Goal: Check status

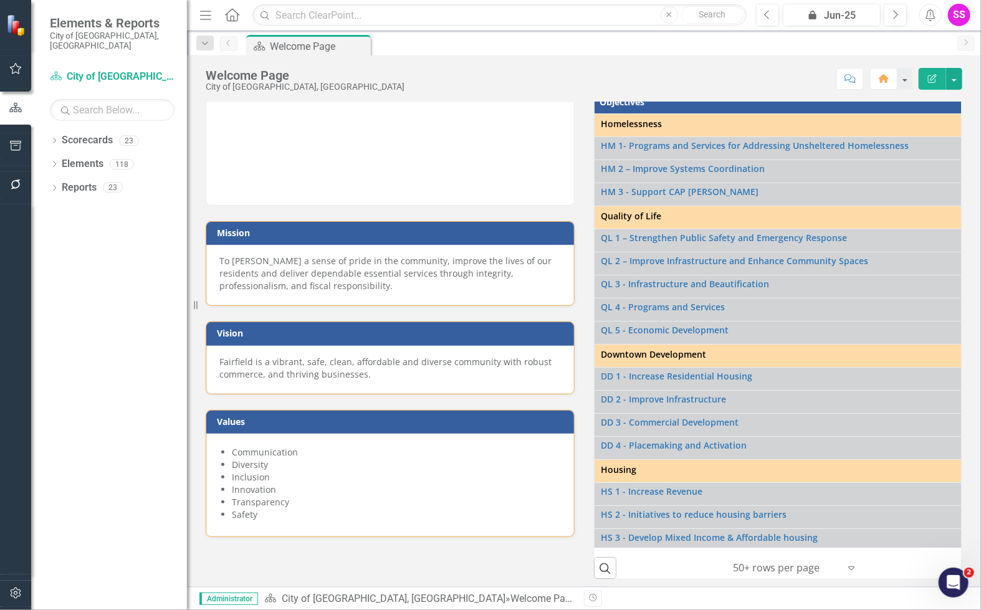
scroll to position [16, 0]
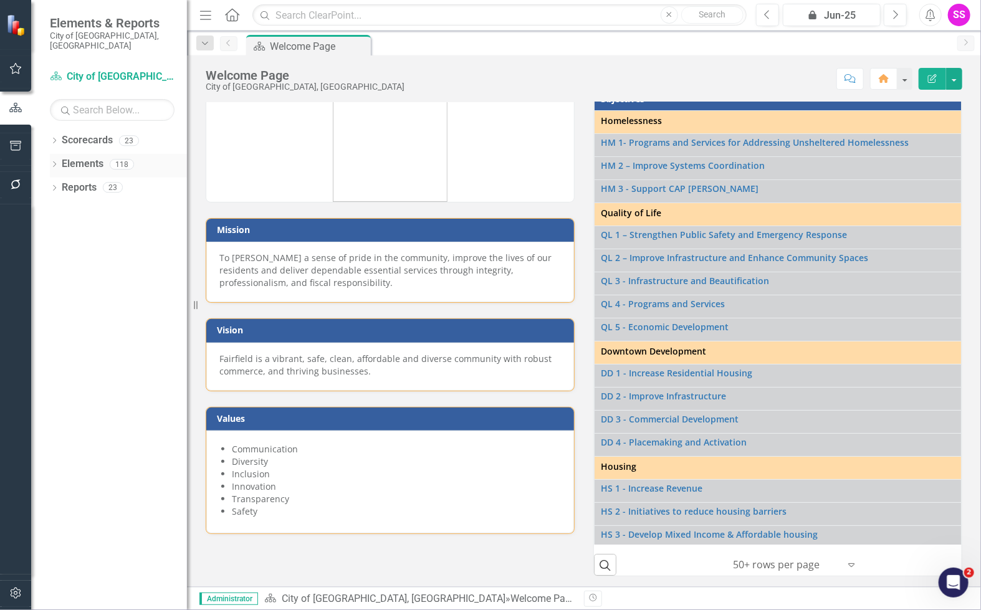
click at [52, 161] on div "Dropdown" at bounding box center [54, 166] width 9 height 11
click at [759, 16] on button "Next" at bounding box center [894, 15] width 23 height 22
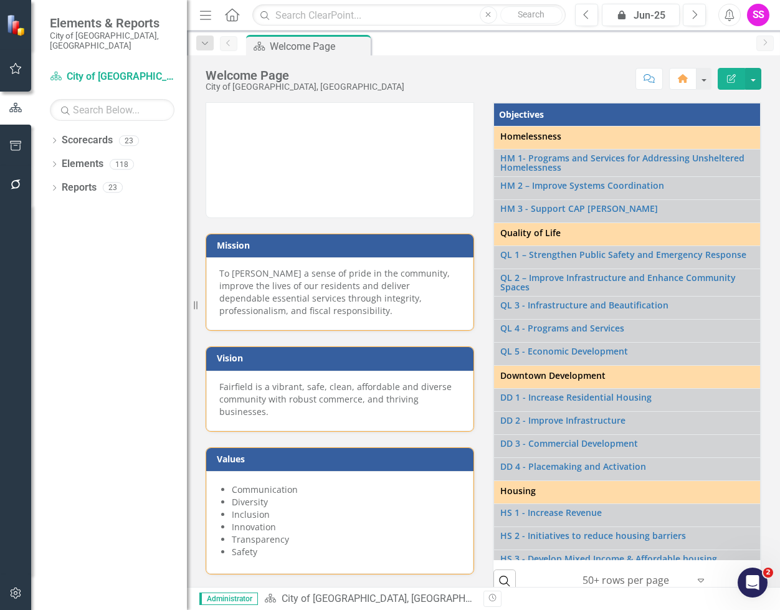
scroll to position [31, 0]
